Goal: Task Accomplishment & Management: Use online tool/utility

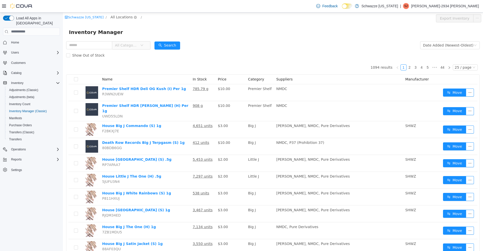
click at [115, 20] on span "All Locations" at bounding box center [121, 17] width 22 height 6
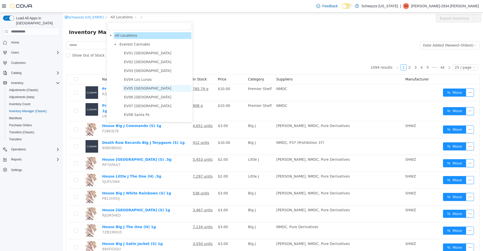
click at [147, 91] on span "EV05 Uptown" at bounding box center [157, 88] width 69 height 7
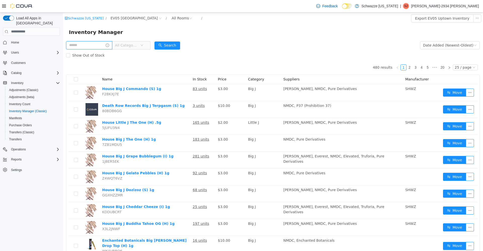
click at [78, 44] on input "text" at bounding box center [89, 45] width 46 height 8
type input "*********"
click at [181, 47] on button "Search" at bounding box center [172, 45] width 26 height 8
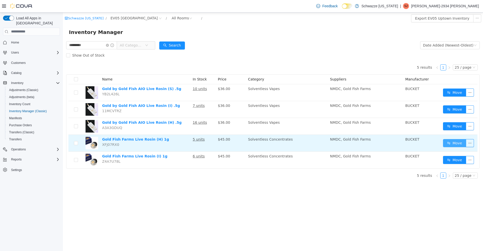
click at [455, 144] on button "Move" at bounding box center [454, 143] width 23 height 8
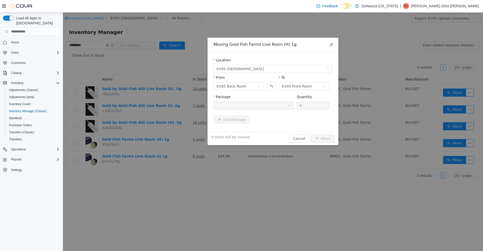
click at [332, 42] on span "Close" at bounding box center [331, 44] width 14 height 14
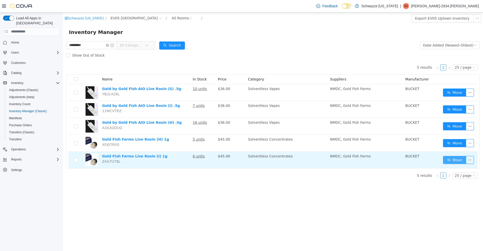
click at [447, 157] on button "Move" at bounding box center [454, 160] width 23 height 8
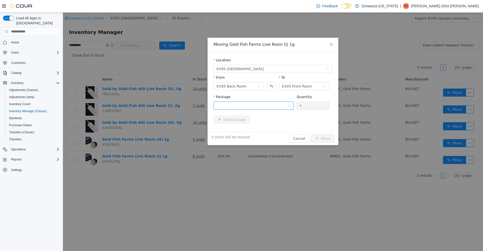
click at [289, 105] on icon "icon: down" at bounding box center [289, 105] width 3 height 3
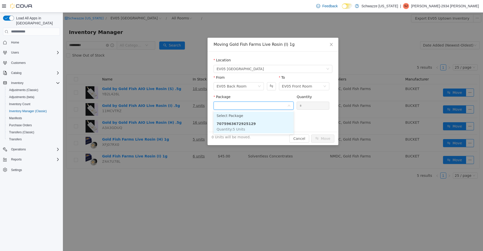
click at [265, 128] on li "7075963672925129 Quantity : 5 Units" at bounding box center [254, 127] width 80 height 14
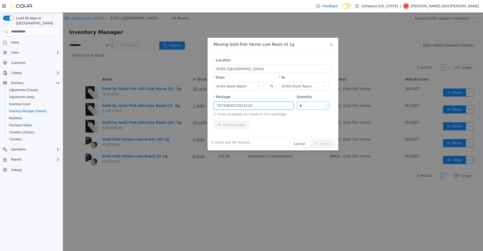
click at [311, 106] on input "*" at bounding box center [313, 106] width 32 height 8
type input "*"
click at [320, 146] on button "Move" at bounding box center [322, 144] width 23 height 8
